Goal: Information Seeking & Learning: Find specific page/section

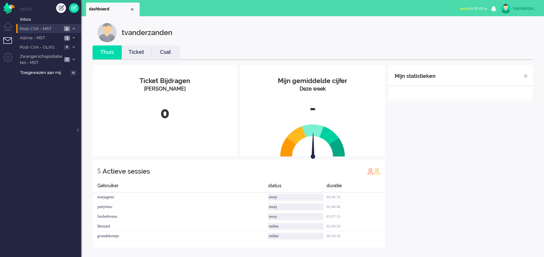
click at [54, 26] on span "Post-CVA - MST" at bounding box center [40, 29] width 43 height 6
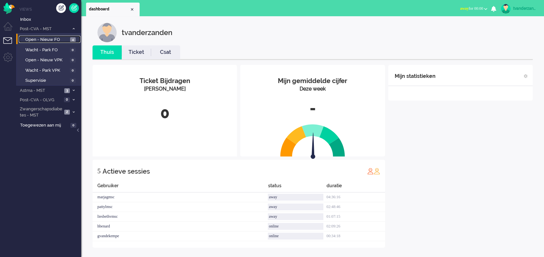
click at [55, 39] on span "Open - Nieuw FO" at bounding box center [46, 40] width 43 height 6
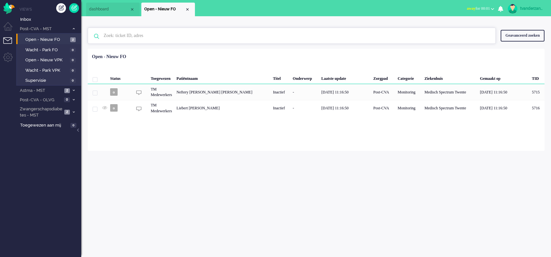
click at [260, 33] on input "text" at bounding box center [293, 36] width 388 height 16
paste input "C.G.H.M. [PERSON_NAME]"
type input "C.G.H.M. [PERSON_NAME]"
drag, startPoint x: 247, startPoint y: 34, endPoint x: 100, endPoint y: 42, distance: 147.0
click at [100, 42] on input "C.G.H.M. [PERSON_NAME]" at bounding box center [293, 36] width 388 height 16
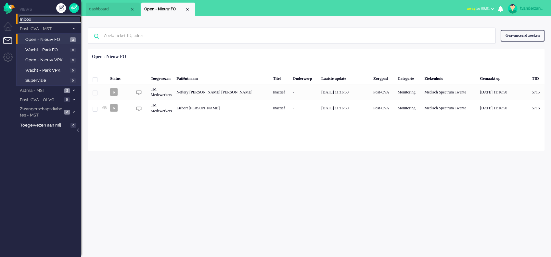
drag, startPoint x: 42, startPoint y: 17, endPoint x: 49, endPoint y: 20, distance: 7.8
click at [42, 18] on span "Inbox" at bounding box center [50, 20] width 61 height 6
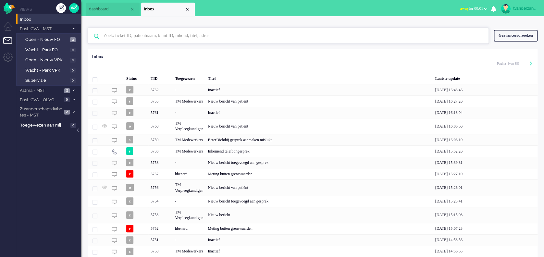
click at [124, 31] on input "text" at bounding box center [289, 36] width 381 height 16
paste input "C.G.H.M. [PERSON_NAME]"
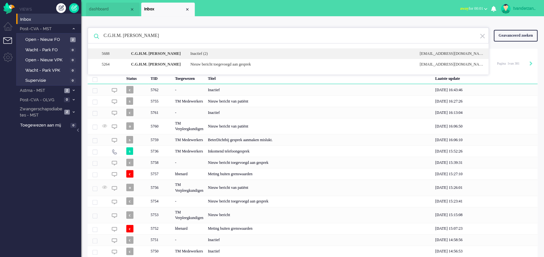
click at [146, 55] on b "C.G.H.M. [PERSON_NAME]" at bounding box center [156, 53] width 50 height 5
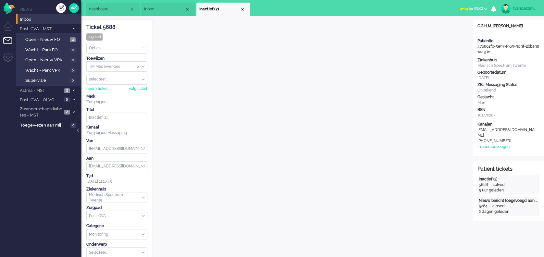
click at [168, 5] on li "Inbox" at bounding box center [168, 10] width 54 height 14
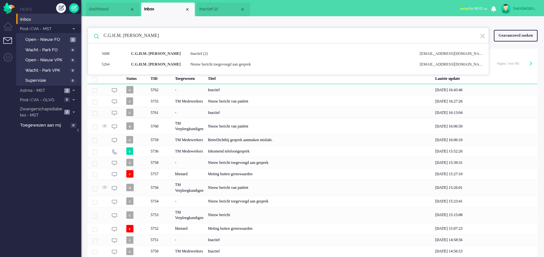
drag, startPoint x: 170, startPoint y: 39, endPoint x: 101, endPoint y: 37, distance: 69.2
click at [101, 37] on input "C.G.H.M. [PERSON_NAME]" at bounding box center [289, 36] width 381 height 16
paste input "[PERSON_NAME]"
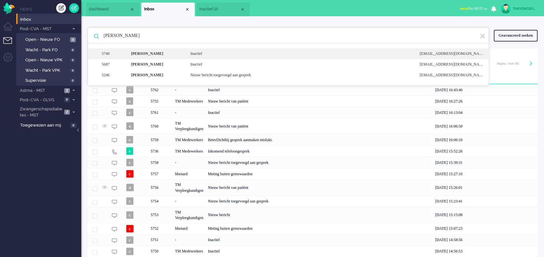
click at [155, 55] on b "[PERSON_NAME]" at bounding box center [147, 53] width 32 height 5
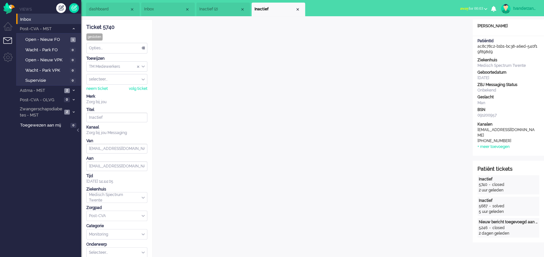
click at [163, 14] on li "Inbox" at bounding box center [168, 10] width 54 height 14
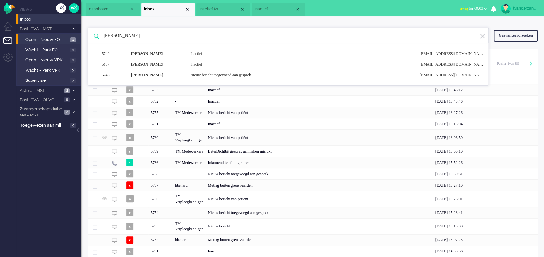
drag, startPoint x: 168, startPoint y: 38, endPoint x: 72, endPoint y: 33, distance: 95.2
click at [72, 33] on div "Thuis Dashboard [GEOGRAPHIC_DATA] Volgen [GEOGRAPHIC_DATA] release_2.1.2 Views …" at bounding box center [272, 128] width 544 height 257
paste input "[PERSON_NAME]"
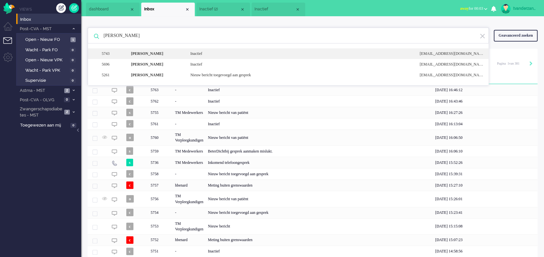
click at [154, 59] on div "5743 [PERSON_NAME] [EMAIL_ADDRESS][DOMAIN_NAME]" at bounding box center [288, 64] width 401 height 11
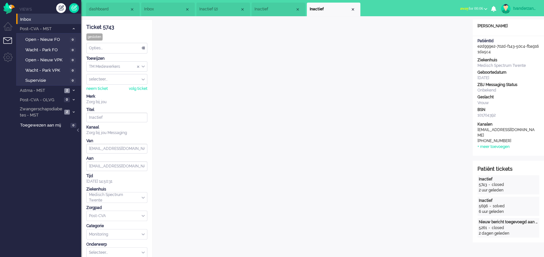
click at [157, 6] on span "Inbox" at bounding box center [164, 9] width 41 height 6
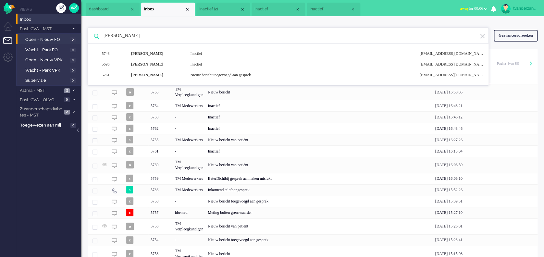
drag, startPoint x: 173, startPoint y: 35, endPoint x: 41, endPoint y: 39, distance: 132.5
click at [41, 39] on div "Thuis Dashboard [GEOGRAPHIC_DATA] Volgen [GEOGRAPHIC_DATA] release_2.1.2 Views …" at bounding box center [272, 128] width 544 height 257
paste input "E.J.M. [GEOGRAPHIC_DATA]"
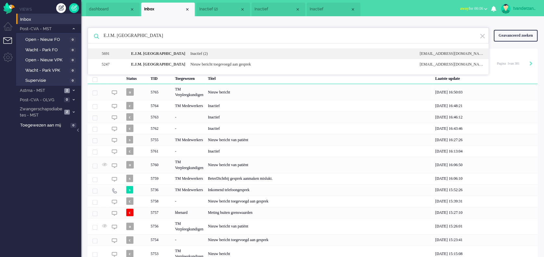
type input "E.J.M. [GEOGRAPHIC_DATA]"
click at [212, 53] on div "Inactief (2)" at bounding box center [299, 54] width 229 height 6
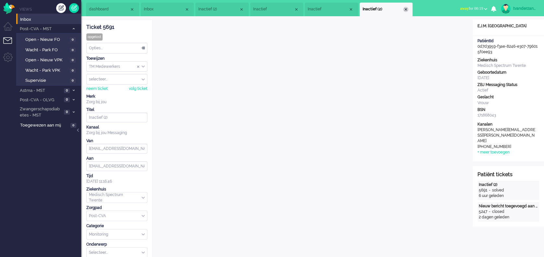
click at [407, 8] on div "Close tab" at bounding box center [405, 9] width 5 height 5
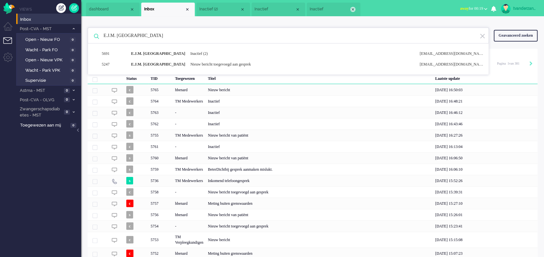
click at [353, 10] on div "Close tab" at bounding box center [352, 9] width 5 height 5
click at [301, 8] on li "Inactief" at bounding box center [279, 10] width 54 height 14
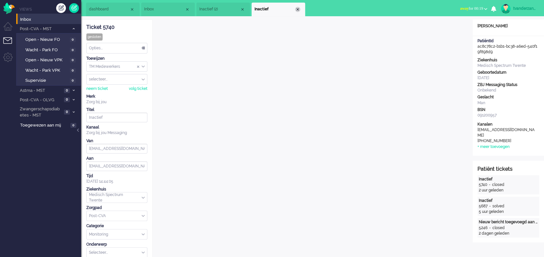
click at [297, 9] on div "Close tab" at bounding box center [297, 9] width 5 height 5
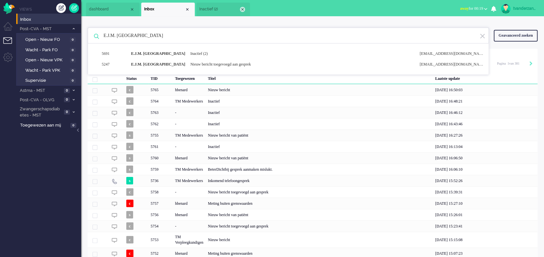
click at [241, 9] on div "Close tab" at bounding box center [242, 9] width 5 height 5
click at [186, 10] on div "Close tab" at bounding box center [187, 9] width 5 height 5
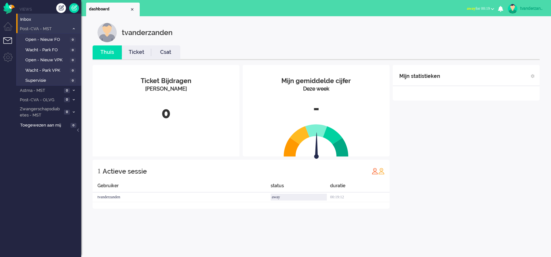
click at [33, 27] on span "Post-CVA - MST" at bounding box center [44, 29] width 50 height 6
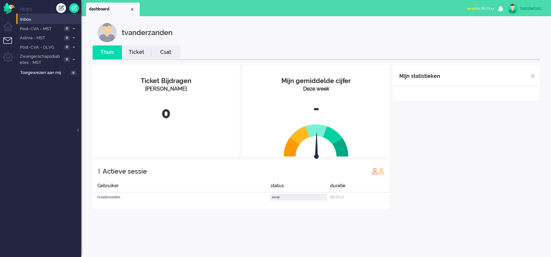
click at [522, 12] on link "tvanderzanden" at bounding box center [525, 9] width 38 height 10
click at [500, 57] on ul "Live kanalen Telefoon: Medisch Telefoon: Niet medisch Telefoon: Test Telefoon: …" at bounding box center [523, 38] width 56 height 42
click at [500, 55] on link "Uitloggen" at bounding box center [523, 52] width 48 height 6
